Goal: Task Accomplishment & Management: Use online tool/utility

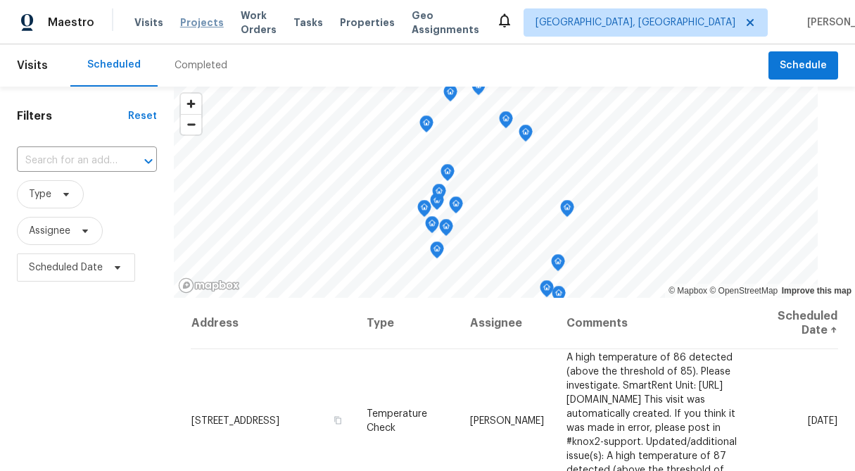
click at [202, 18] on span "Projects" at bounding box center [202, 22] width 44 height 14
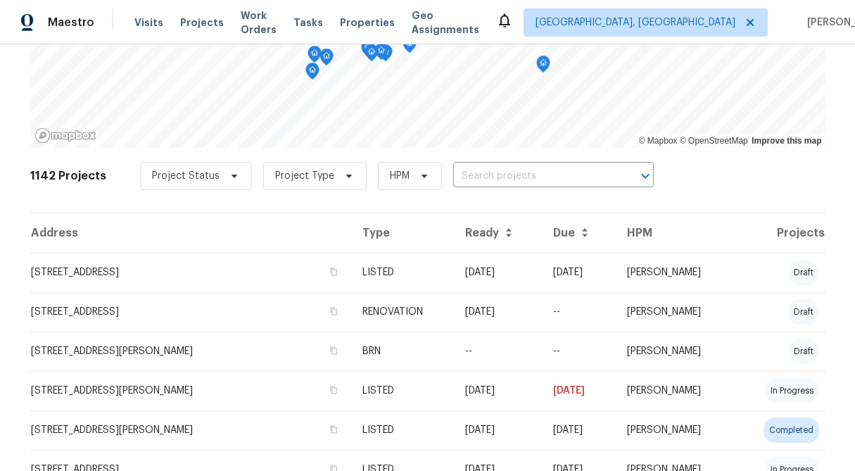
scroll to position [171, 0]
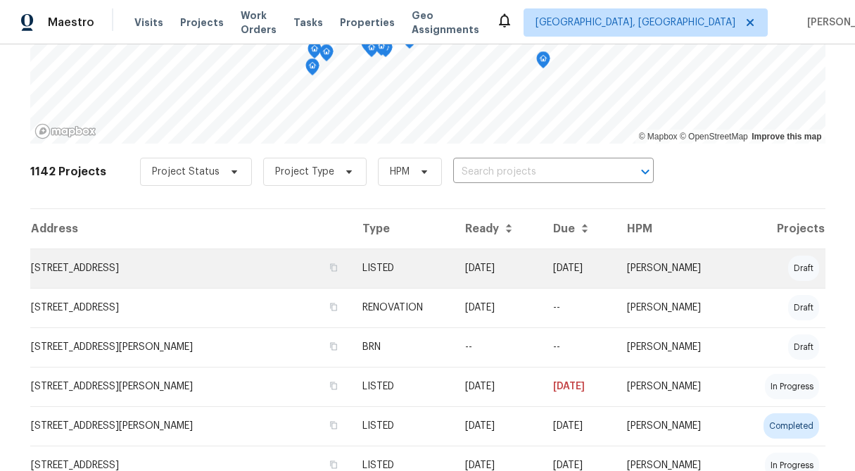
click at [252, 265] on td "[STREET_ADDRESS]" at bounding box center [190, 267] width 321 height 39
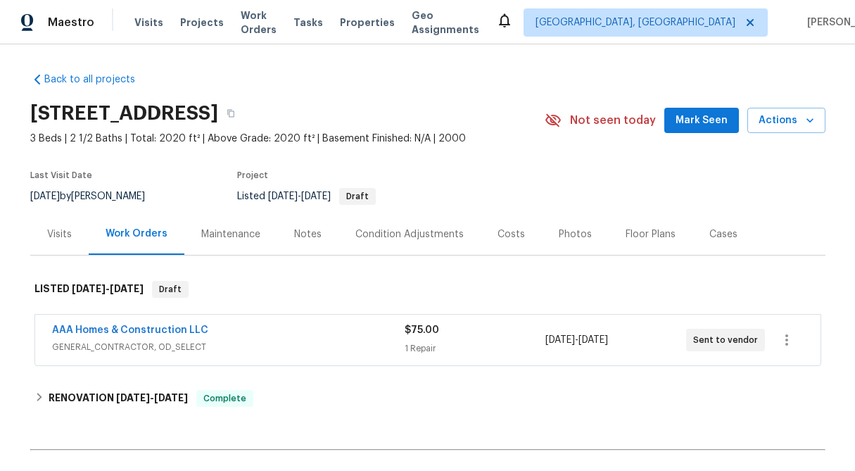
scroll to position [268, 0]
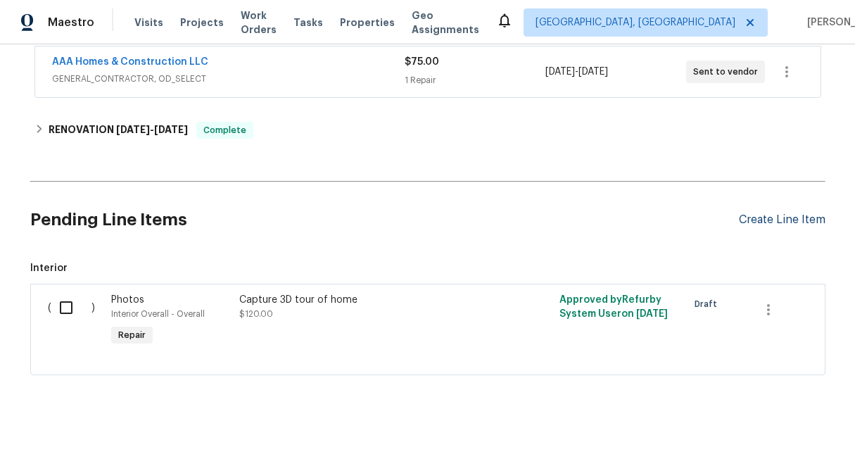
click at [742, 219] on div "Create Line Item" at bounding box center [782, 219] width 87 height 13
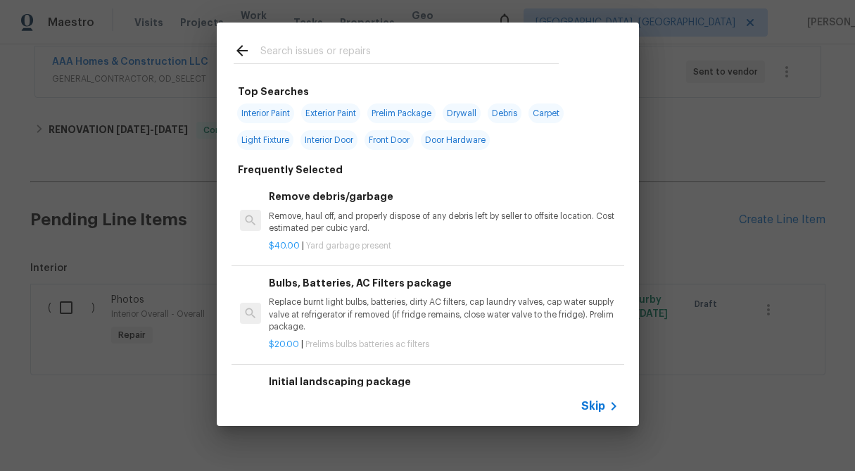
click at [608, 407] on icon at bounding box center [613, 406] width 17 height 17
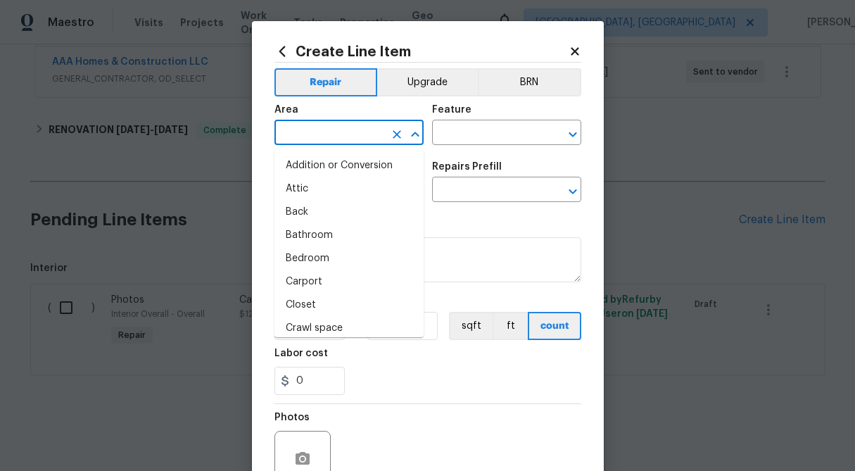
click at [309, 138] on input "text" at bounding box center [329, 134] width 110 height 22
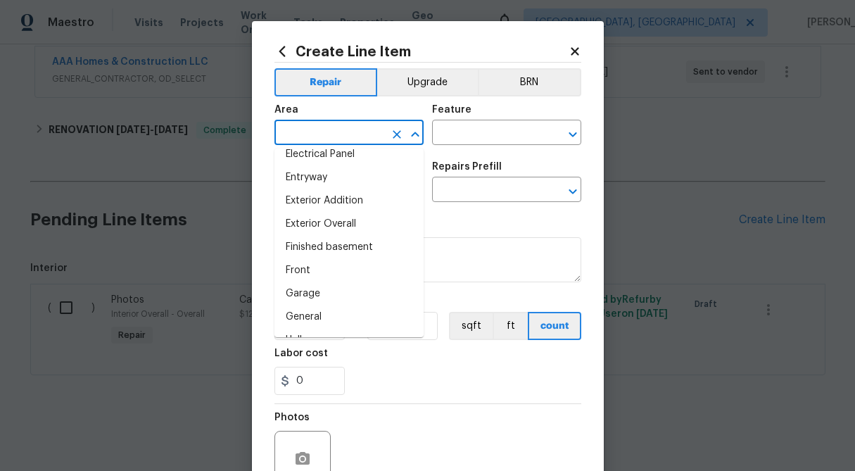
scroll to position [342, 0]
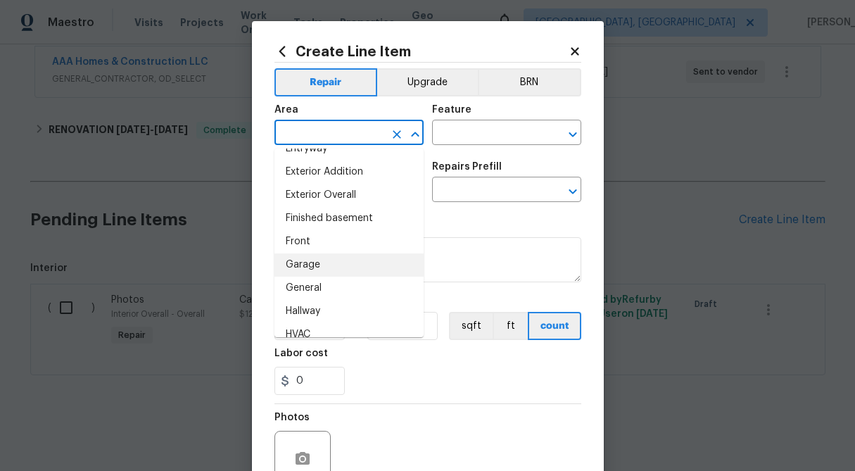
click at [316, 270] on li "Garage" at bounding box center [348, 264] width 149 height 23
type input "Garage"
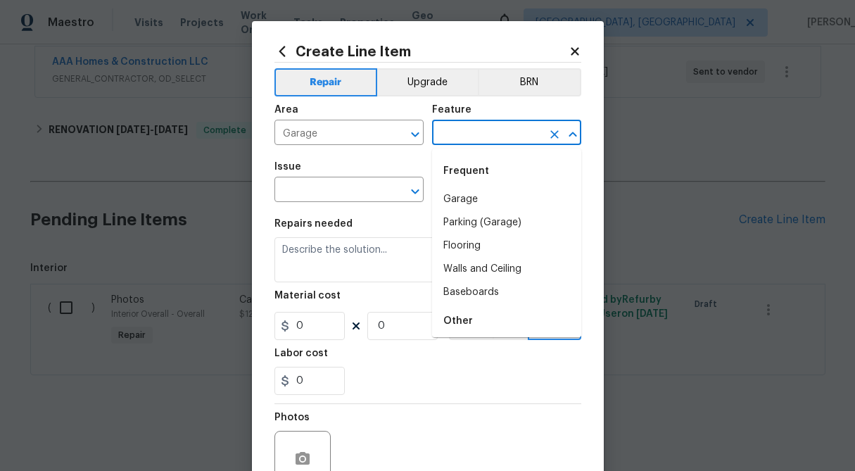
click at [510, 132] on input "text" at bounding box center [487, 134] width 110 height 22
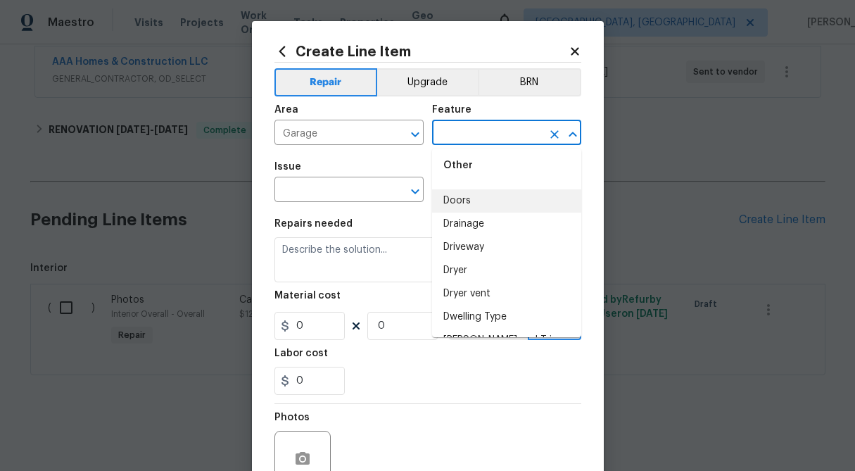
scroll to position [846, 0]
click at [473, 205] on li "Doors" at bounding box center [506, 200] width 149 height 23
type input "Doors"
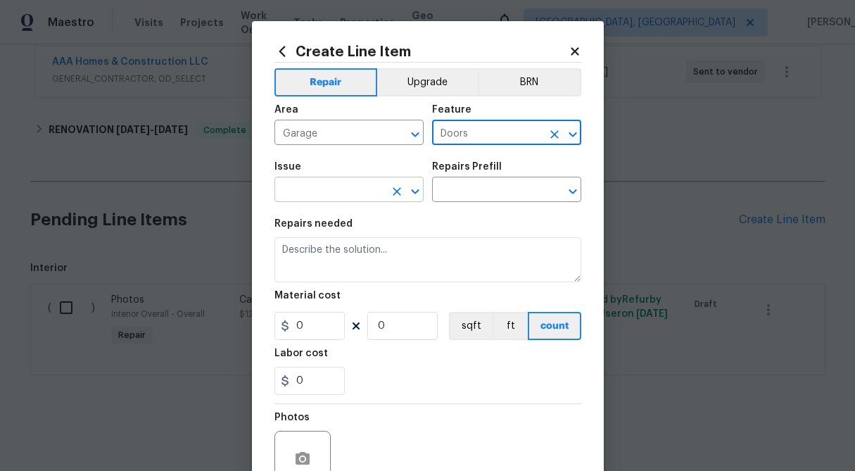
click at [341, 195] on input "text" at bounding box center [329, 191] width 110 height 22
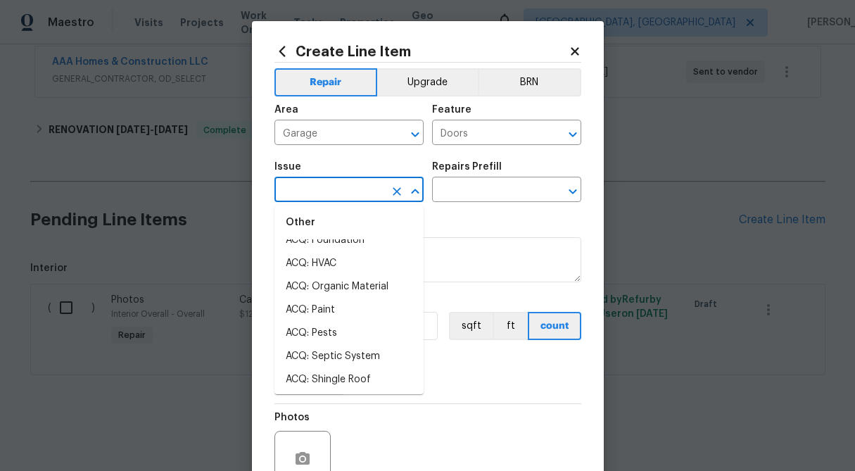
scroll to position [0, 0]
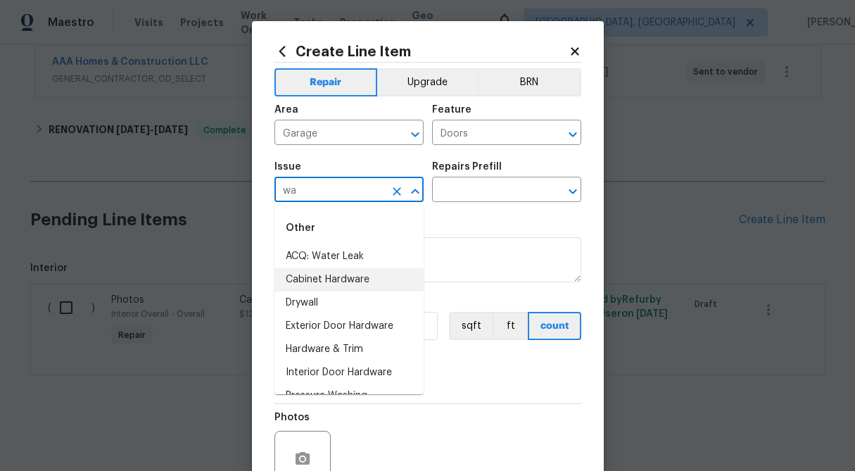
type input "w"
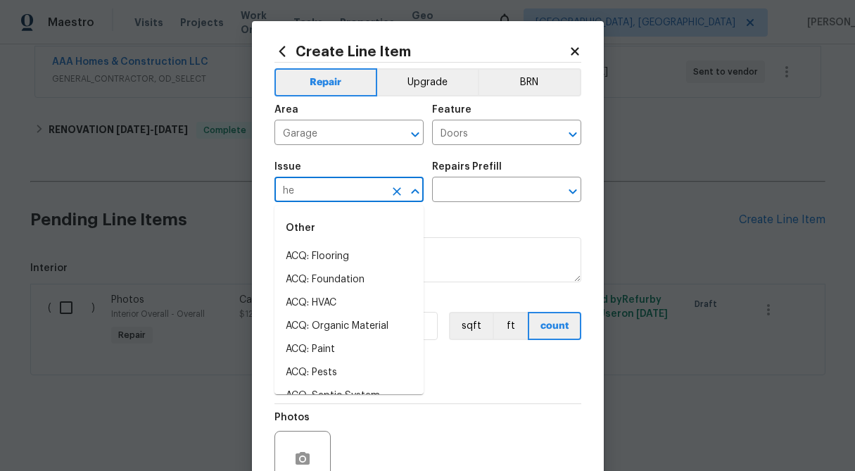
type input "h"
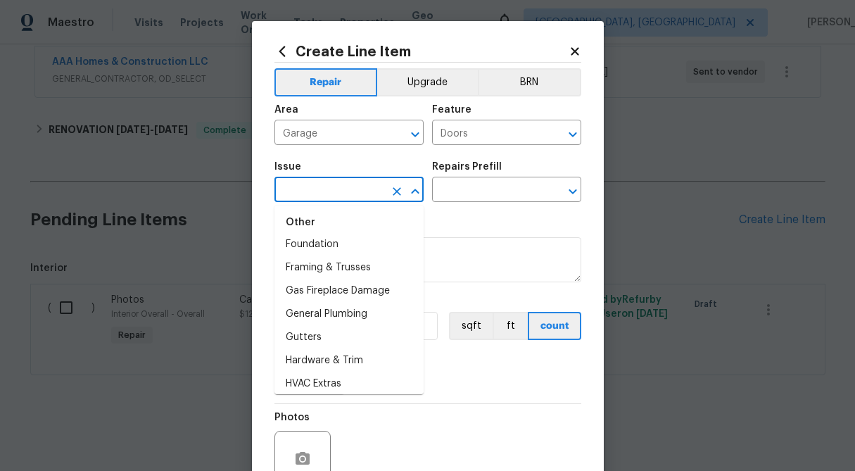
scroll to position [1066, 0]
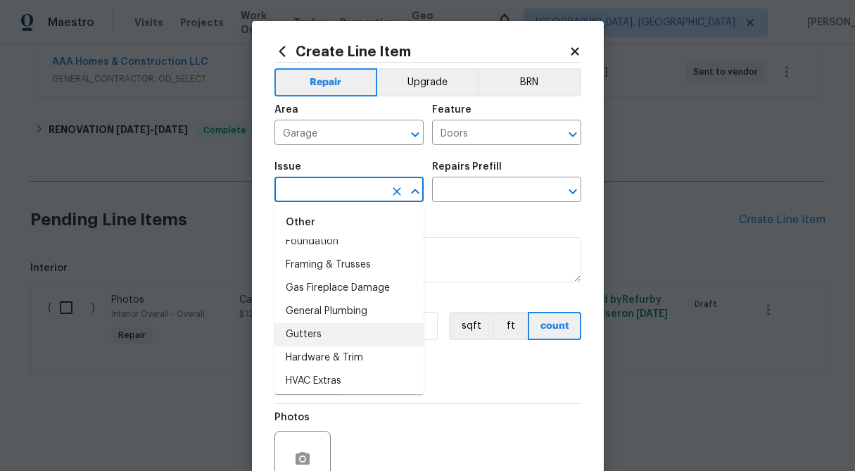
click at [347, 334] on li "Gutters" at bounding box center [348, 334] width 149 height 23
type input "Gutters"
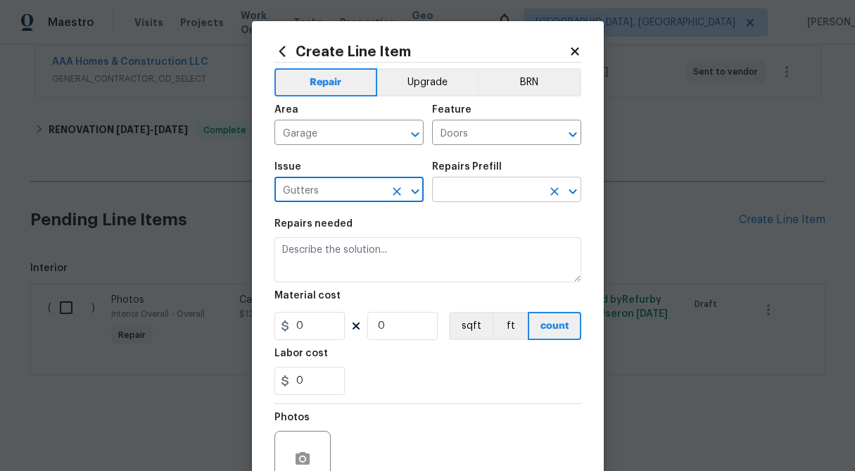
click at [491, 187] on input "text" at bounding box center [487, 191] width 110 height 22
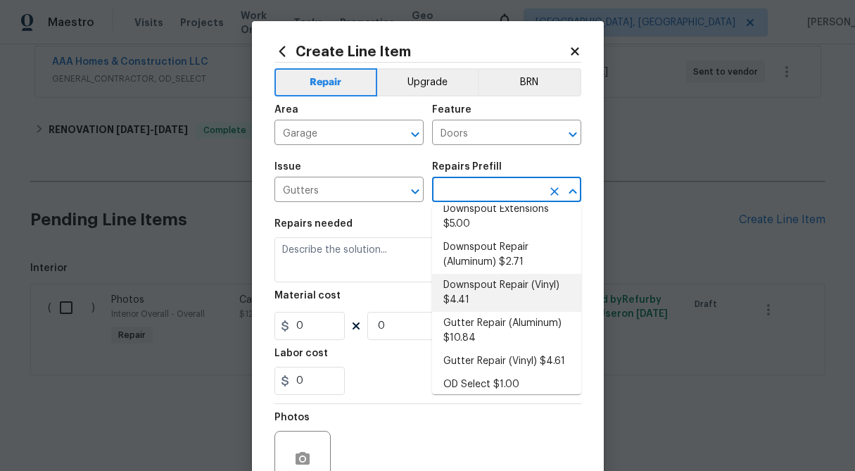
scroll to position [152, 0]
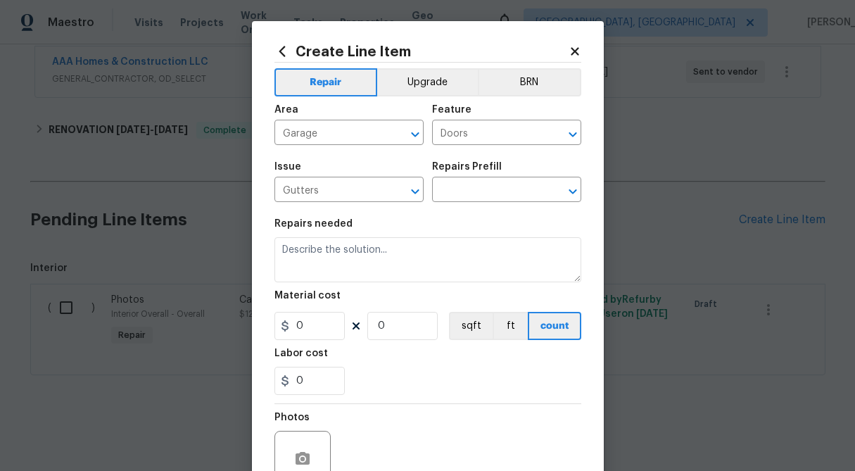
click at [571, 50] on icon at bounding box center [575, 51] width 8 height 8
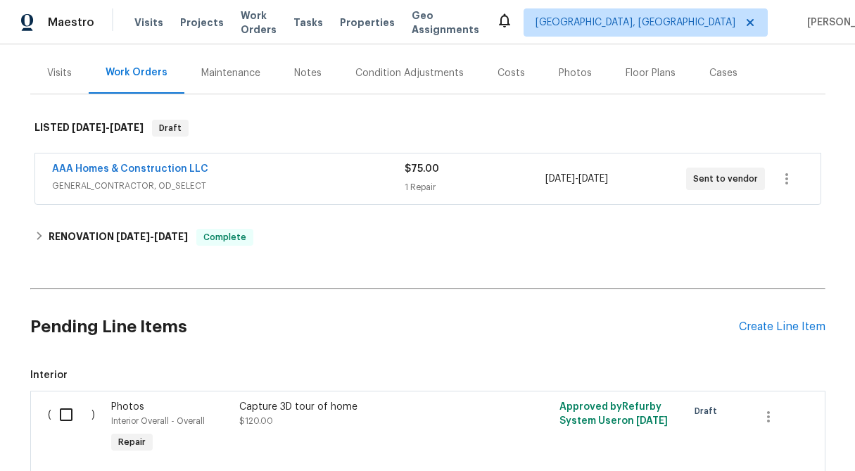
scroll to position [163, 0]
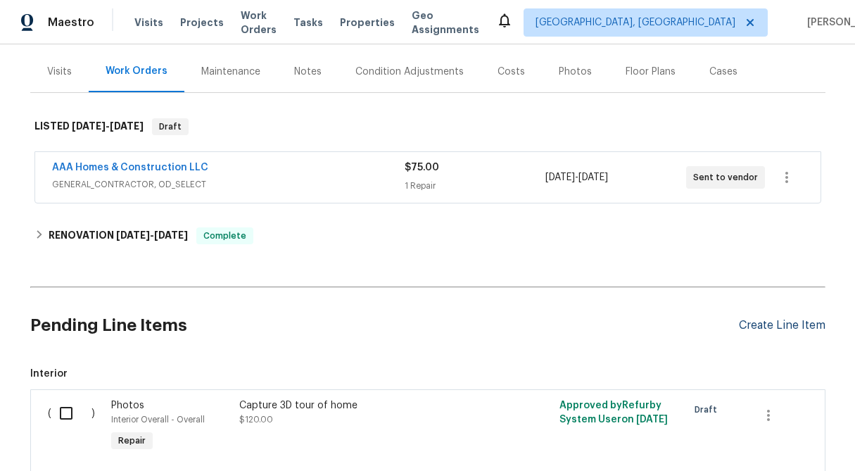
click at [742, 326] on div "Create Line Item" at bounding box center [782, 325] width 87 height 13
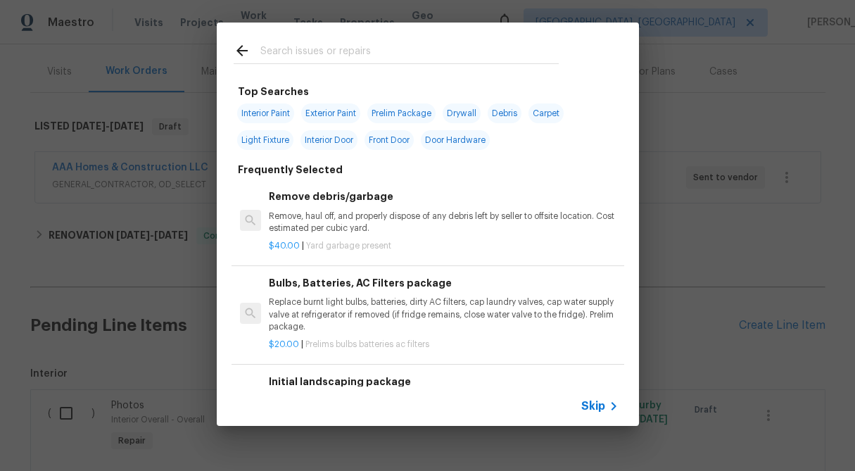
click at [601, 403] on span "Skip" at bounding box center [593, 406] width 24 height 14
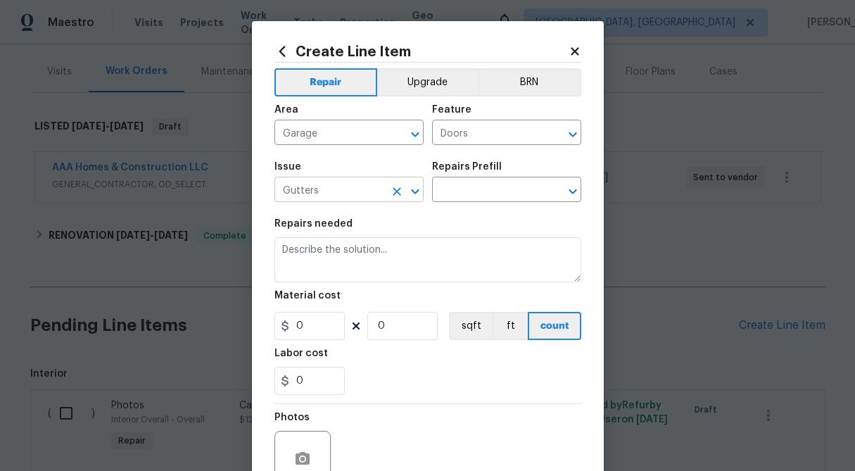
click at [376, 192] on input "Gutters" at bounding box center [329, 191] width 110 height 22
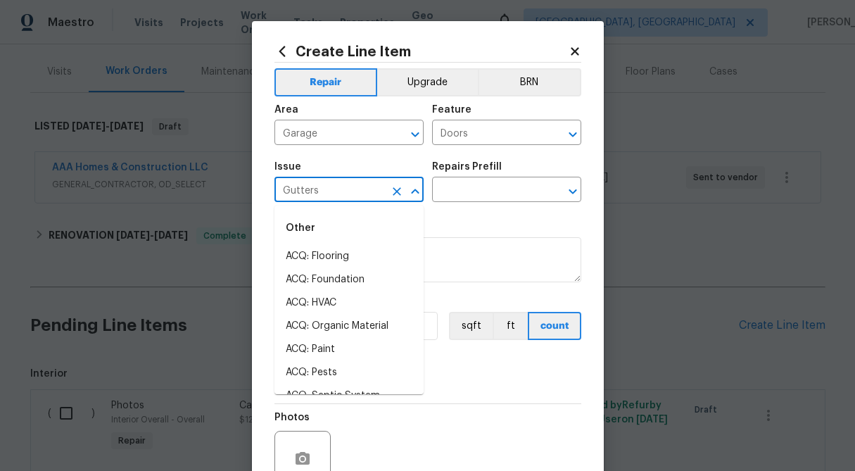
scroll to position [2477, 0]
